Goal: Transaction & Acquisition: Purchase product/service

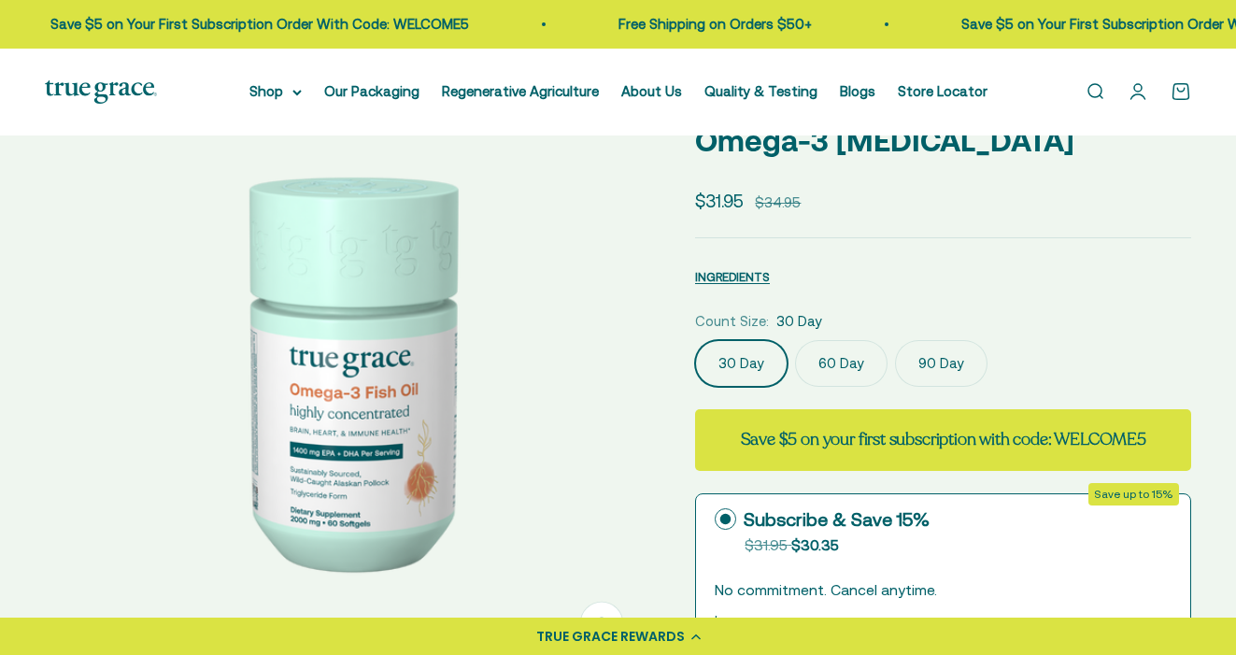
scroll to position [114, 0]
click at [946, 357] on label "90 Day" at bounding box center [941, 363] width 93 height 47
click at [695, 340] on input "90 Day" at bounding box center [694, 339] width 1 height 1
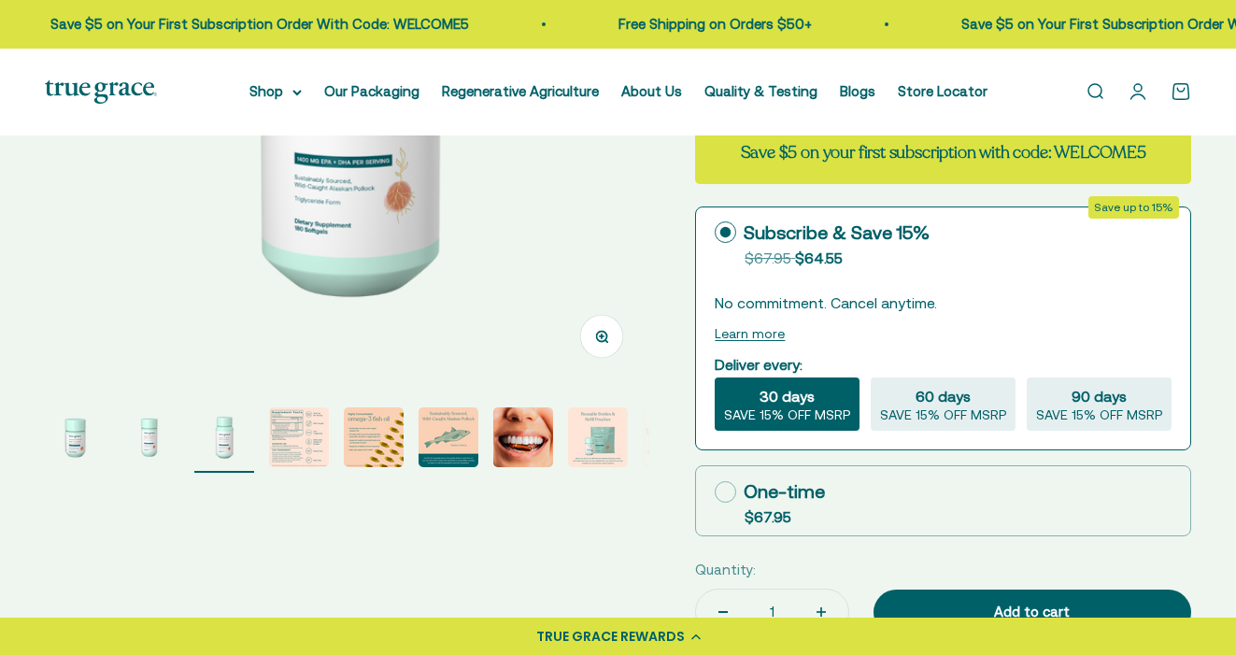
scroll to position [408, 0]
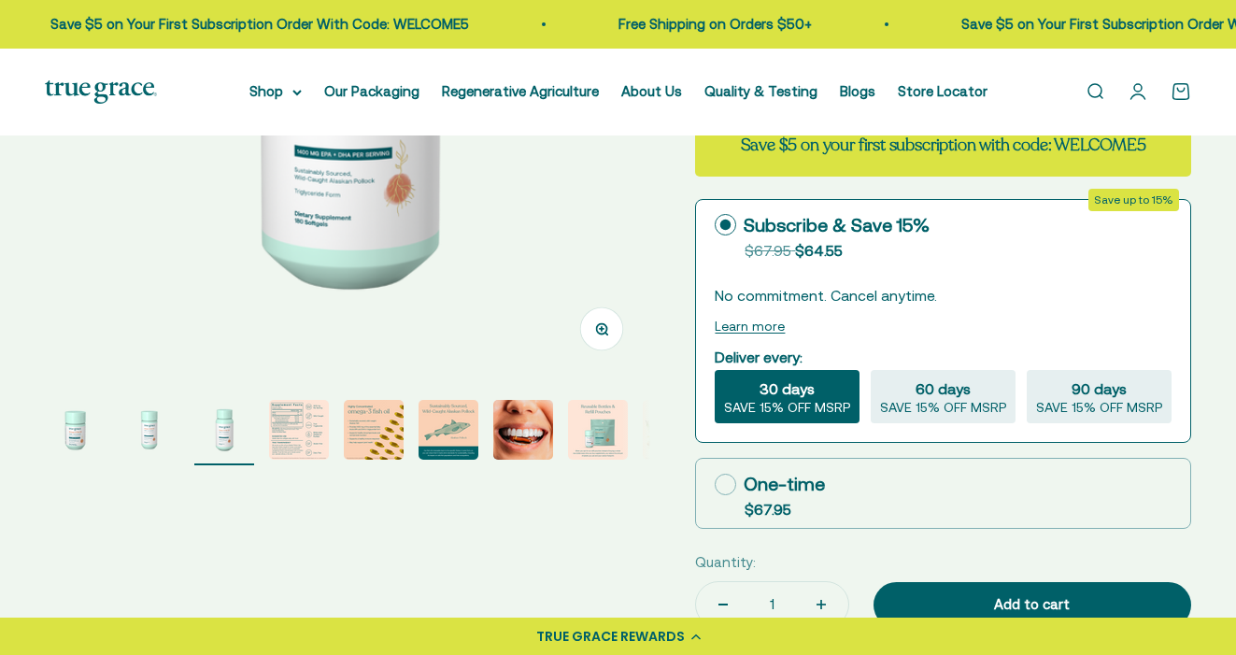
click at [590, 423] on img "Go to item 8" at bounding box center [598, 430] width 60 height 60
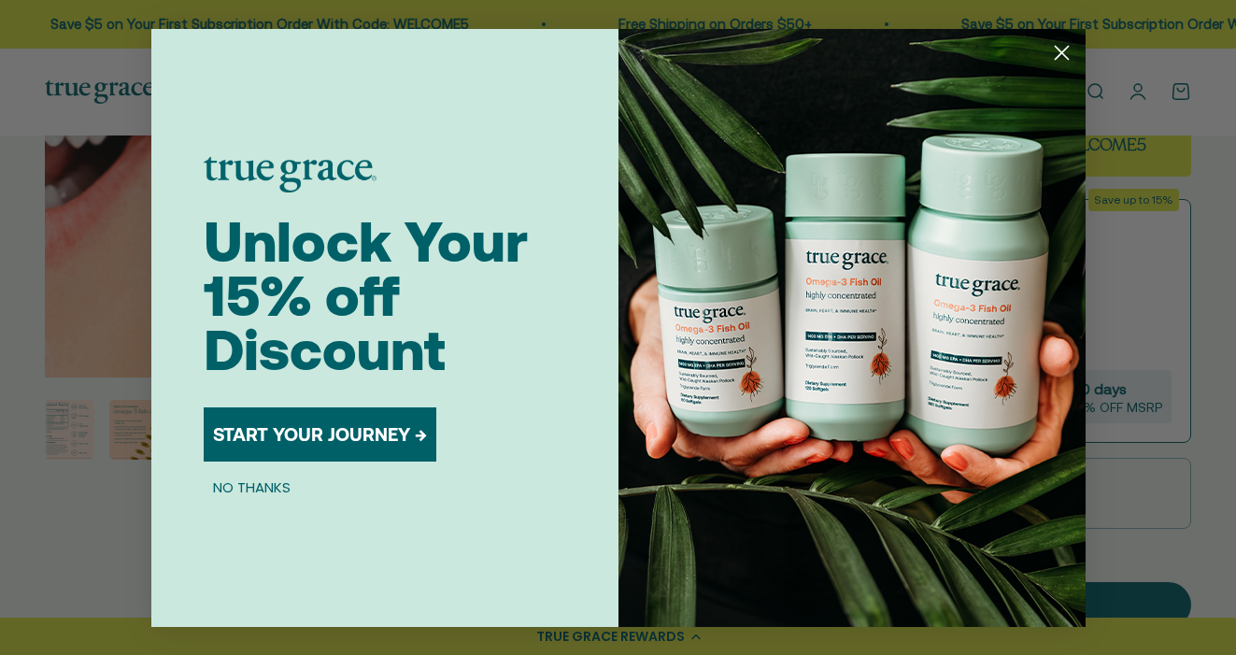
scroll to position [0, 250]
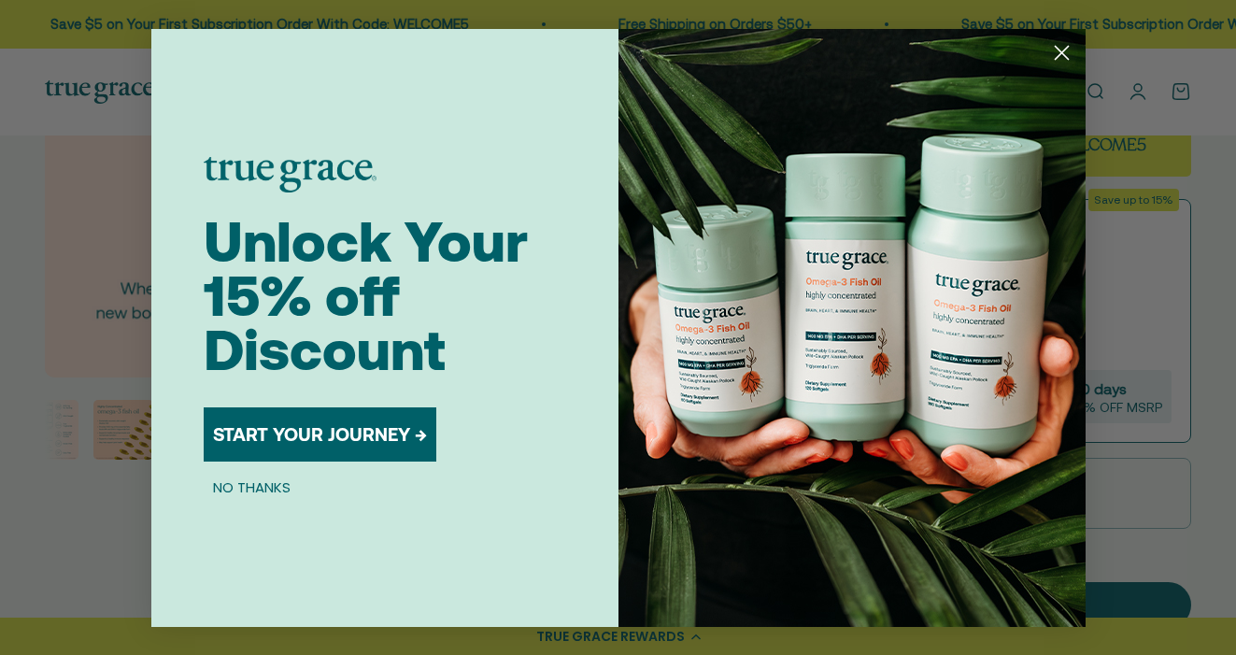
click at [1066, 53] on circle "Close dialog" at bounding box center [1061, 51] width 31 height 31
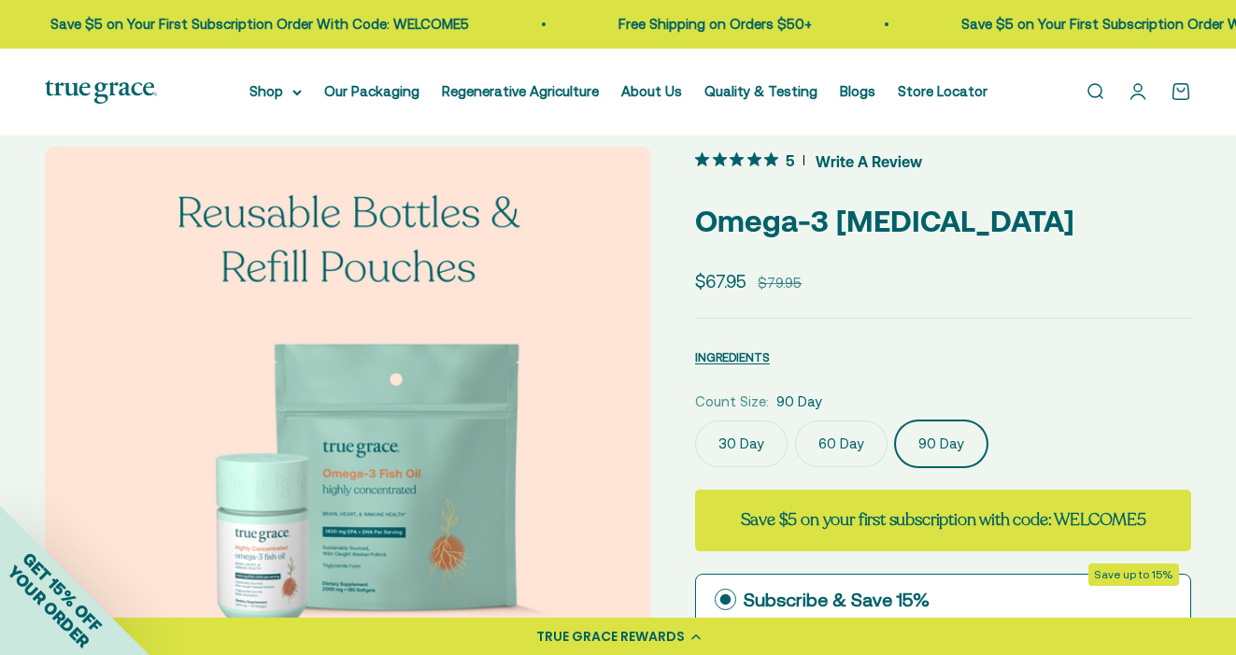
scroll to position [32, 0]
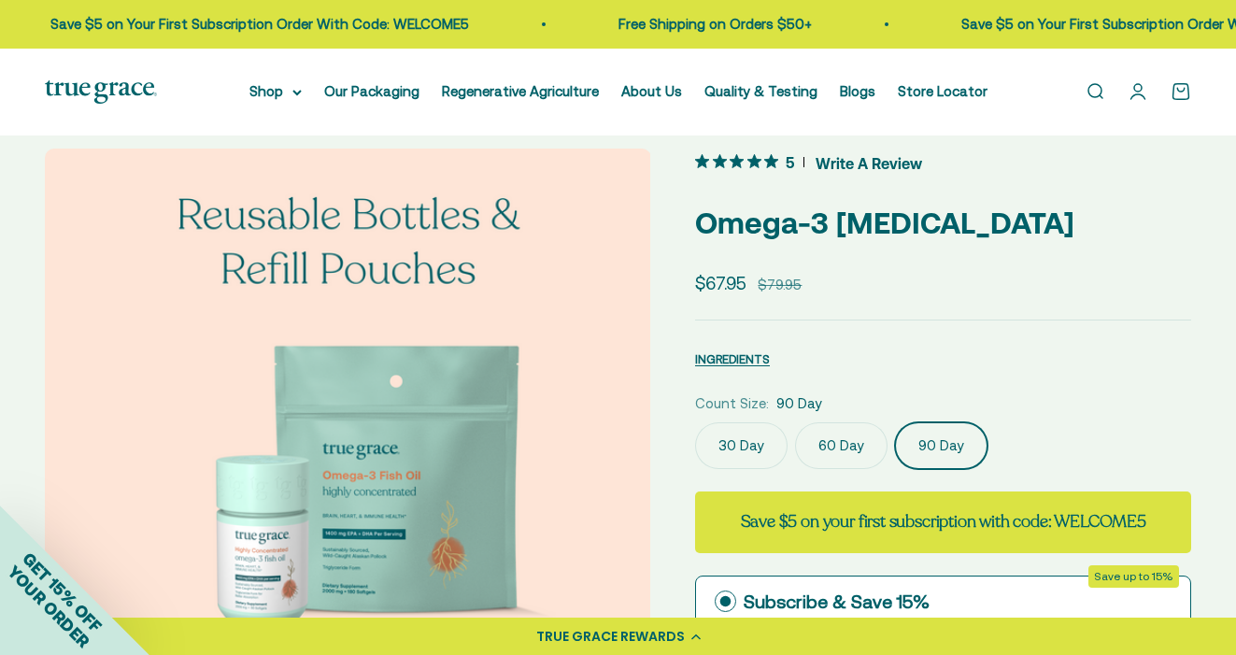
click at [1101, 91] on link "Open search" at bounding box center [1095, 91] width 21 height 21
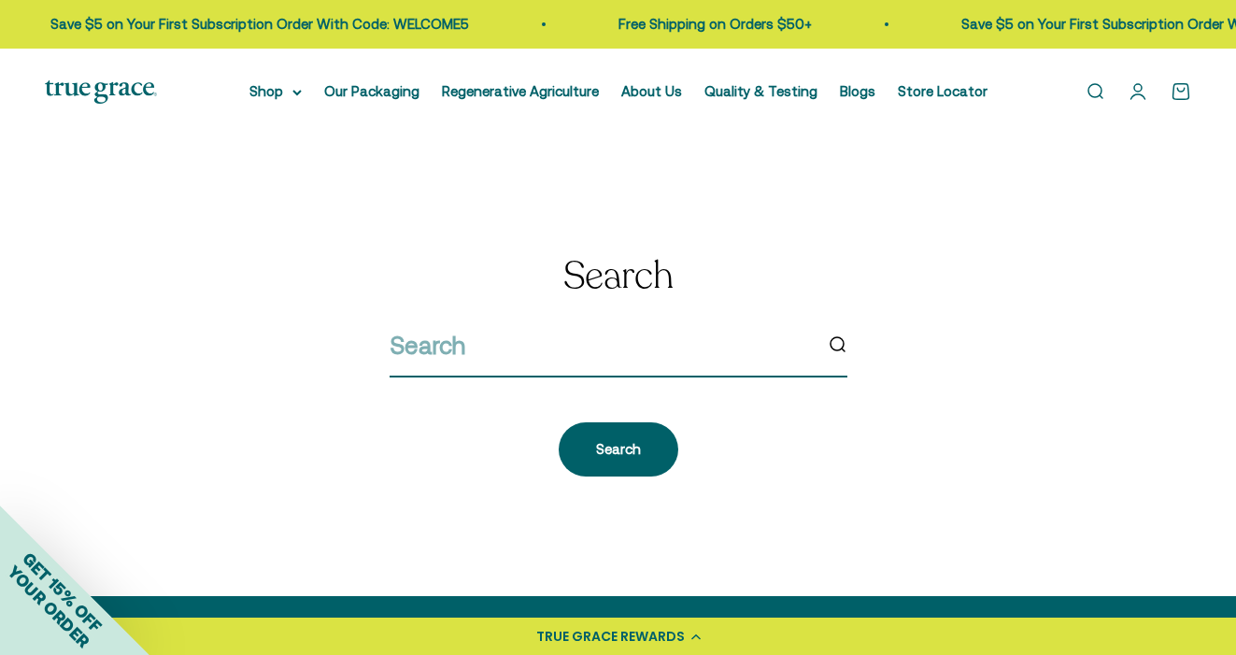
click at [452, 364] on input "search" at bounding box center [601, 345] width 422 height 39
type input "f"
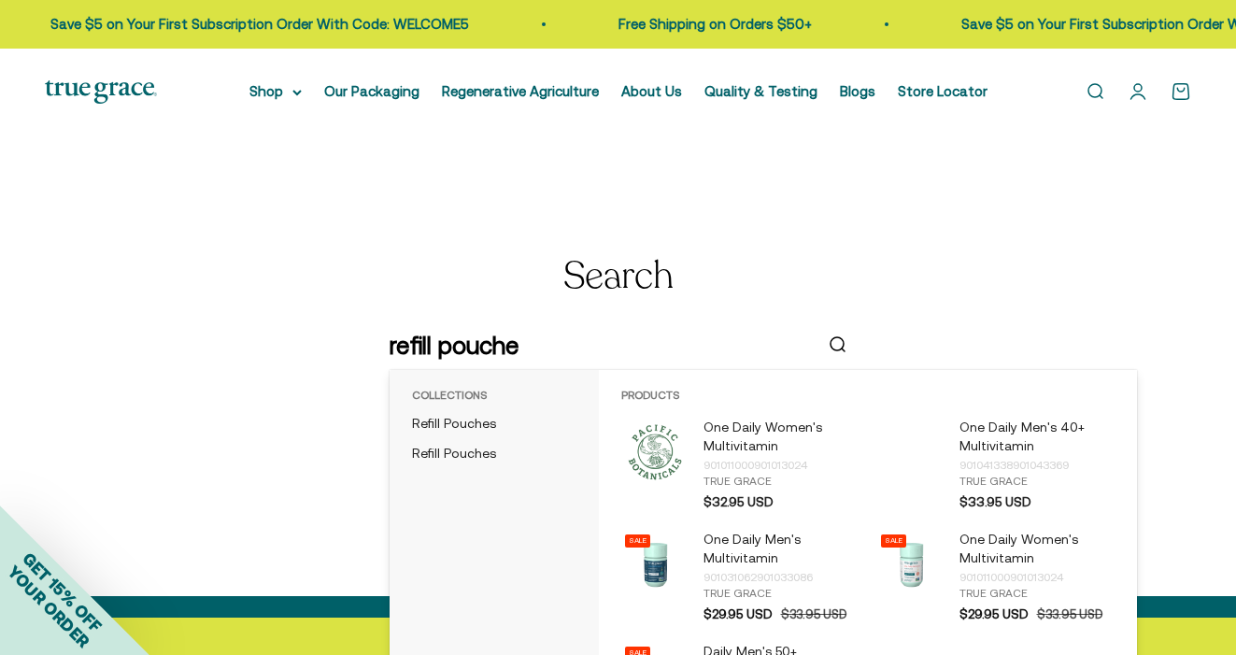
type input "refill pouches"
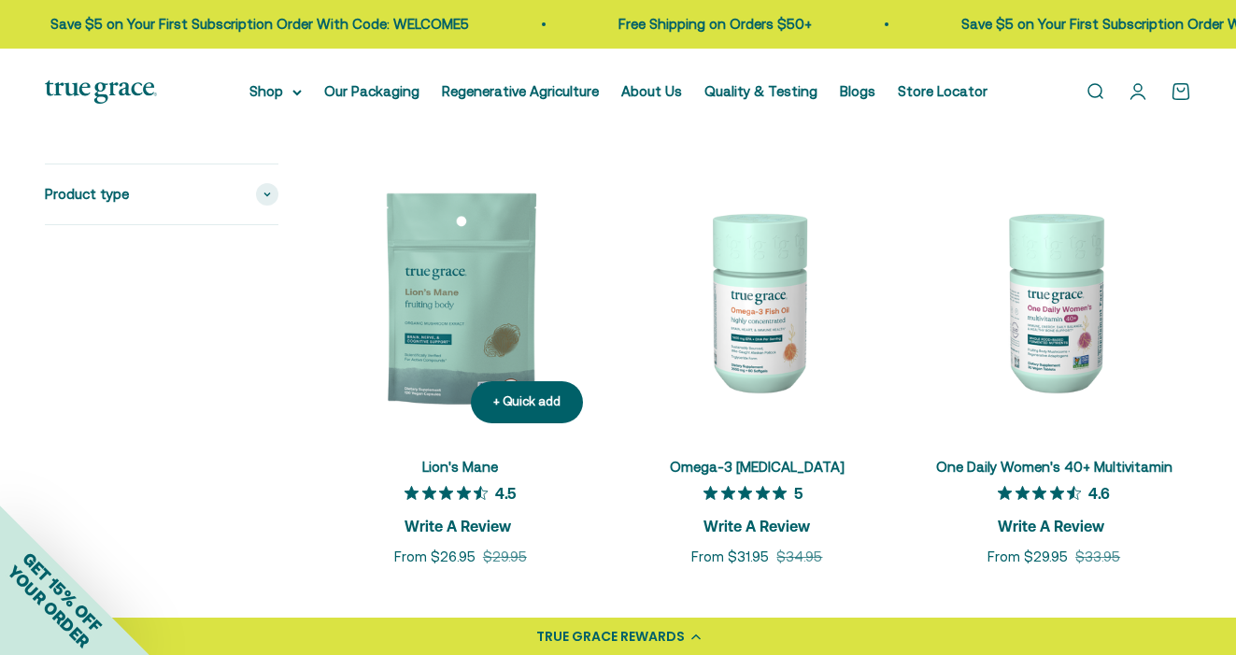
click at [473, 346] on img at bounding box center [460, 301] width 275 height 275
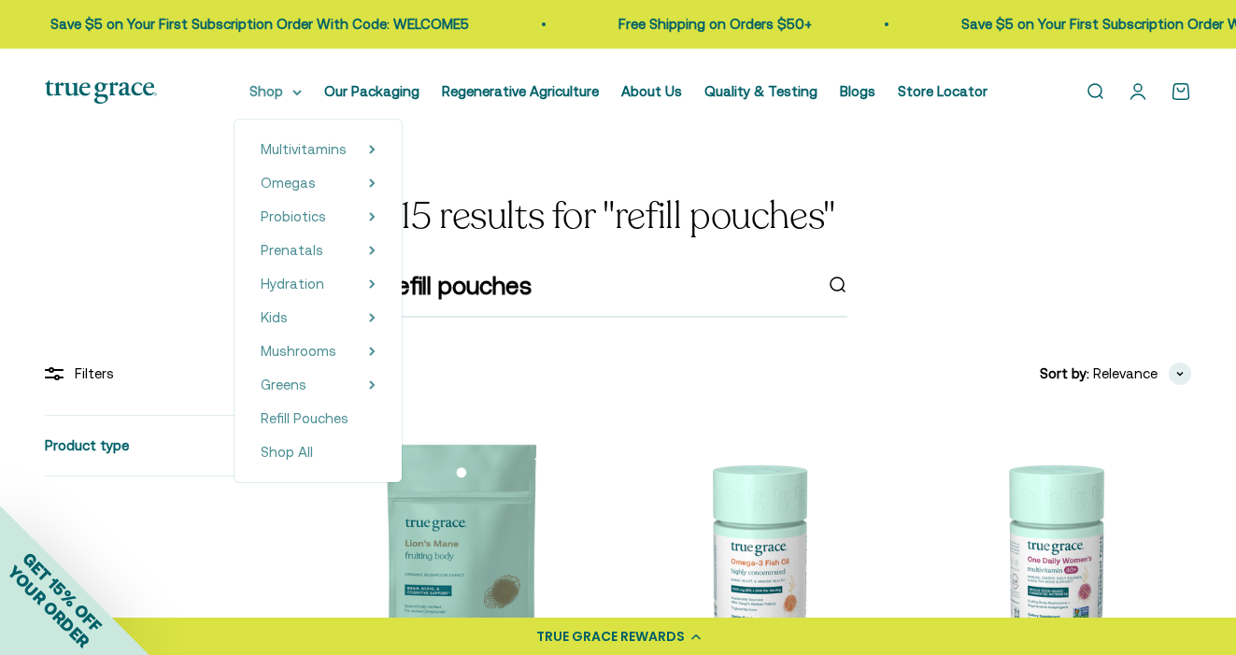
click at [264, 92] on summary "Shop" at bounding box center [276, 91] width 52 height 22
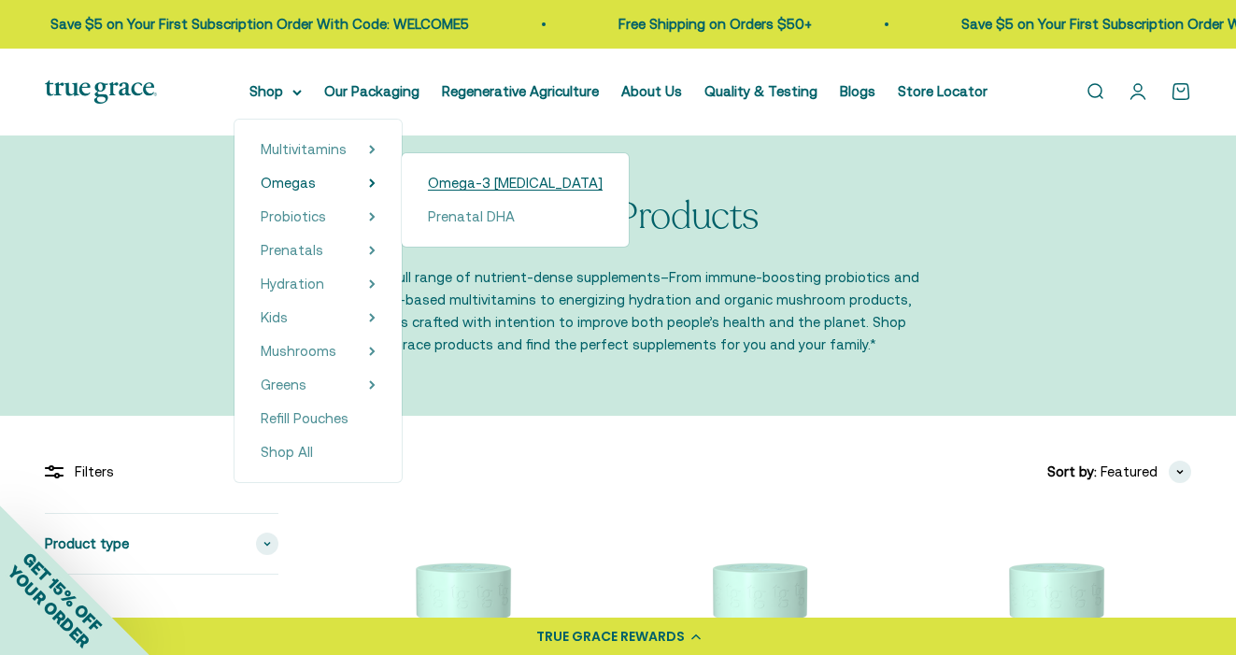
click at [493, 190] on span "Omega-3 [MEDICAL_DATA]" at bounding box center [515, 183] width 175 height 16
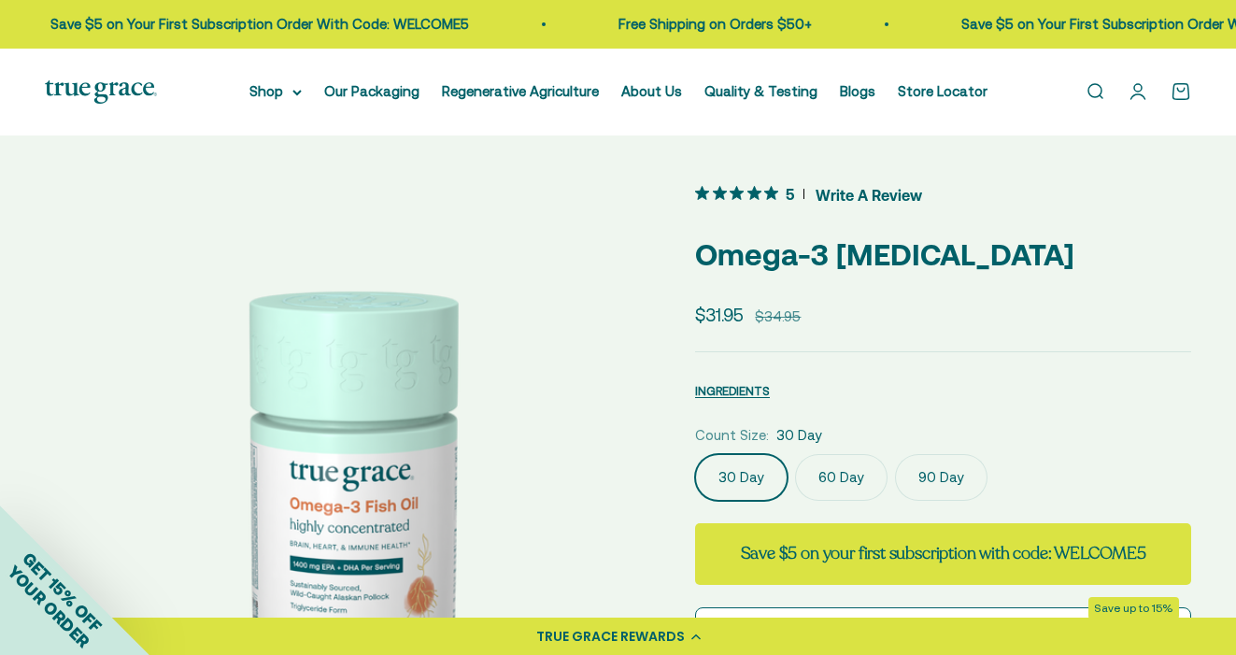
click at [953, 483] on label "90 Day" at bounding box center [941, 477] width 93 height 47
click at [695, 454] on input "90 Day" at bounding box center [694, 453] width 1 height 1
